Goal: Transaction & Acquisition: Subscribe to service/newsletter

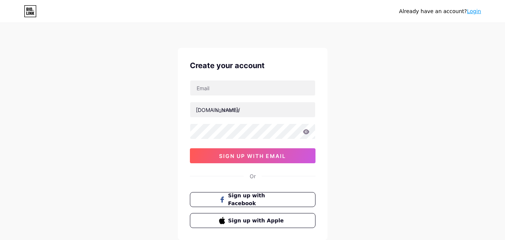
click at [228, 97] on div "[DOMAIN_NAME]/ sign up with email" at bounding box center [253, 121] width 126 height 83
click at [232, 104] on input "text" at bounding box center [252, 109] width 125 height 15
click at [236, 113] on input "text" at bounding box center [252, 109] width 125 height 15
click at [222, 80] on div at bounding box center [253, 88] width 126 height 16
click at [224, 84] on input "text" at bounding box center [252, 87] width 125 height 15
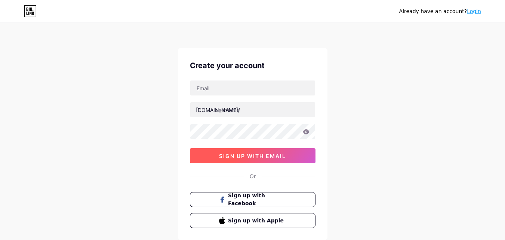
drag, startPoint x: 331, startPoint y: 189, endPoint x: 290, endPoint y: 156, distance: 52.6
click at [333, 182] on div "Already have an account? Login Create your account [DOMAIN_NAME]/ sign up with …" at bounding box center [252, 143] width 505 height 286
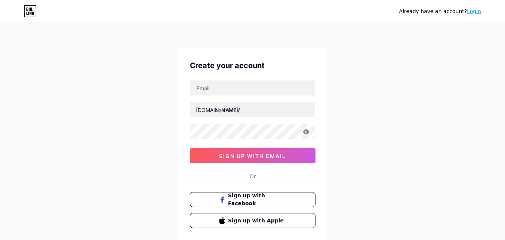
click at [234, 101] on div "[DOMAIN_NAME]/ 03AFcWeA7Ds8w_DEReHhXG_hjveRcERl81UOPp6EXUcNXFs9QQNv8Yg1_V9SkMa5…" at bounding box center [253, 121] width 126 height 83
click at [239, 90] on input "text" at bounding box center [252, 87] width 125 height 15
type input "[EMAIL_ADDRESS][DOMAIN_NAME]"
drag, startPoint x: 195, startPoint y: 90, endPoint x: 249, endPoint y: 94, distance: 53.6
click at [249, 94] on input "[EMAIL_ADDRESS][DOMAIN_NAME]" at bounding box center [252, 87] width 125 height 15
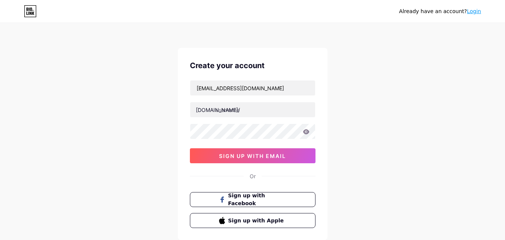
click at [240, 117] on div "[EMAIL_ADDRESS][DOMAIN_NAME] [DOMAIN_NAME]/ 03AFcWeA7Ds8w_DEReHhXG_hjveRcERl81U…" at bounding box center [253, 121] width 126 height 83
click at [239, 114] on input "text" at bounding box center [252, 109] width 125 height 15
paste input "skyrisecleaningdubai"
type input "skyrisecleaningdubai"
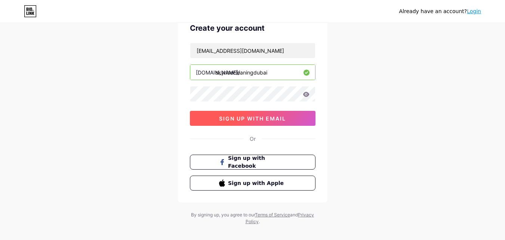
click at [229, 118] on span "sign up with email" at bounding box center [252, 118] width 67 height 6
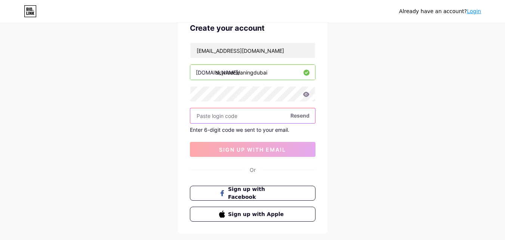
paste input "635310"
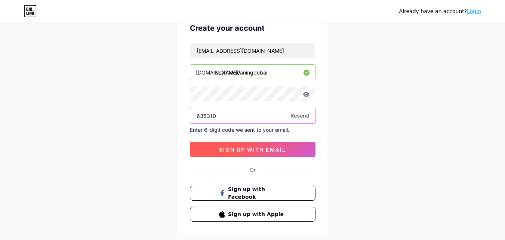
type input "635310"
click at [252, 152] on span "sign up with email" at bounding box center [252, 149] width 67 height 6
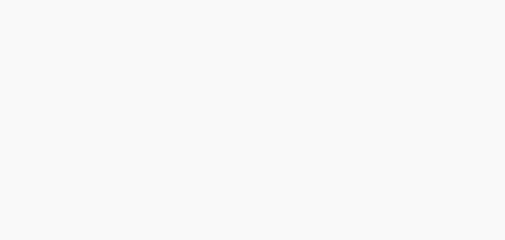
scroll to position [0, 0]
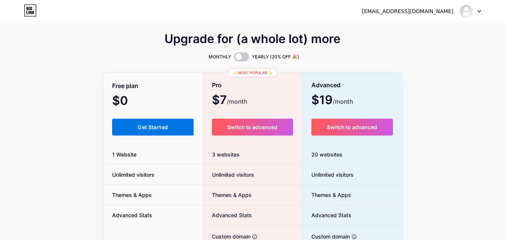
click at [155, 126] on span "Get Started" at bounding box center [153, 127] width 30 height 6
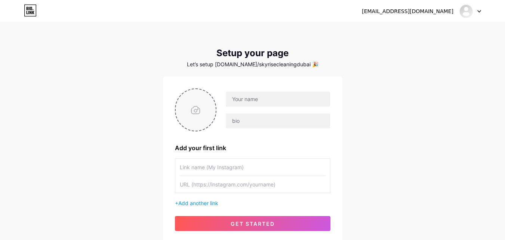
click at [196, 108] on input "file" at bounding box center [196, 109] width 40 height 41
click at [246, 108] on div at bounding box center [273, 109] width 114 height 37
click at [246, 102] on input "text" at bounding box center [278, 99] width 104 height 15
type input "[EMAIL_ADDRESS][DOMAIN_NAME]"
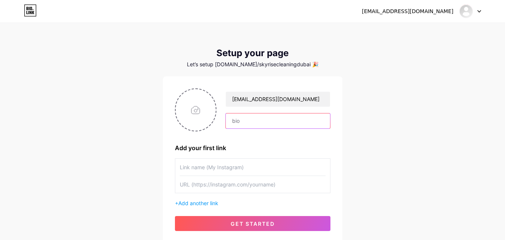
click at [302, 114] on input "text" at bounding box center [278, 120] width 104 height 15
click at [254, 127] on input "text" at bounding box center [278, 120] width 104 height 15
click at [254, 122] on input "text" at bounding box center [278, 120] width 104 height 15
click at [205, 157] on div "[EMAIL_ADDRESS][DOMAIN_NAME] Add your first link + Add another link get started" at bounding box center [252, 159] width 155 height 142
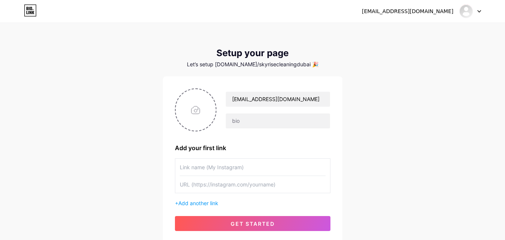
click at [212, 167] on input "text" at bounding box center [253, 166] width 146 height 17
click at [237, 182] on input "text" at bounding box center [253, 184] width 146 height 17
click at [215, 159] on input "text" at bounding box center [253, 166] width 146 height 17
click at [235, 167] on input "text" at bounding box center [253, 166] width 146 height 17
click at [242, 124] on input "text" at bounding box center [278, 120] width 104 height 15
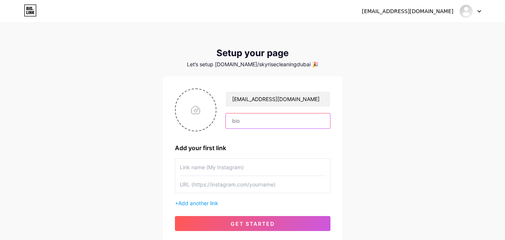
paste input "Skyrise Cleaning [GEOGRAPHIC_DATA] offers top-tier cleaning services tailored t…"
type input "Skyrise Cleaning [GEOGRAPHIC_DATA] offers top-tier cleaning services tailored t…"
click at [203, 169] on input "text" at bounding box center [253, 166] width 146 height 17
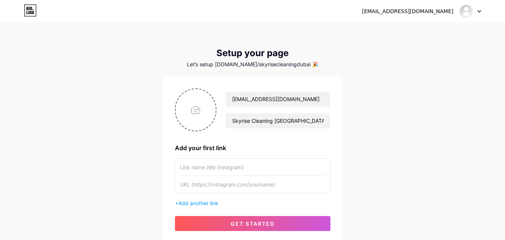
click at [215, 181] on input "text" at bounding box center [253, 184] width 146 height 17
paste input "[URL][DOMAIN_NAME]"
type input "[URL][DOMAIN_NAME]"
click at [222, 164] on input "text" at bounding box center [253, 166] width 146 height 17
paste input "Sky Rise Cleaning [GEOGRAPHIC_DATA]"
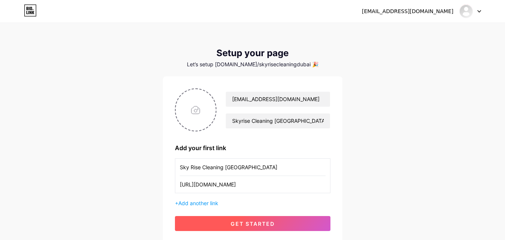
type input "Sky Rise Cleaning [GEOGRAPHIC_DATA]"
click at [275, 224] on button "get started" at bounding box center [252, 223] width 155 height 15
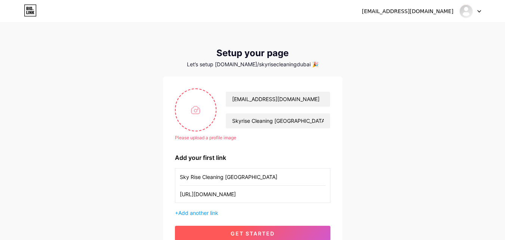
click at [288, 230] on button "get started" at bounding box center [252, 232] width 155 height 15
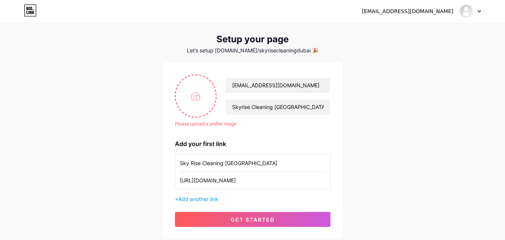
scroll to position [37, 0]
